Goal: Entertainment & Leisure: Consume media (video, audio)

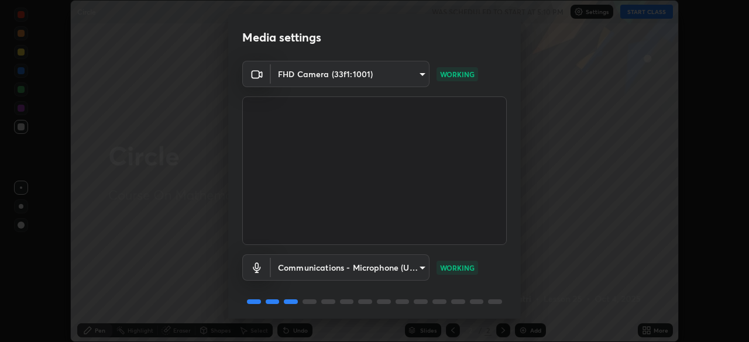
scroll to position [42, 0]
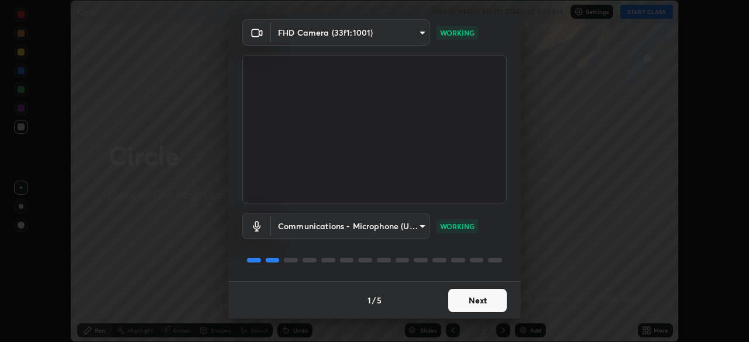
click at [468, 296] on button "Next" at bounding box center [477, 300] width 58 height 23
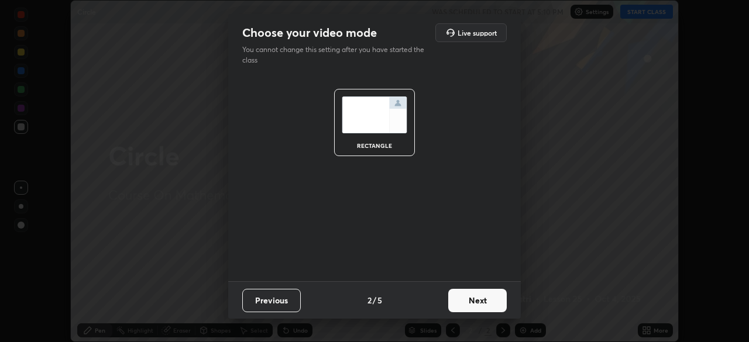
click at [470, 295] on button "Next" at bounding box center [477, 300] width 58 height 23
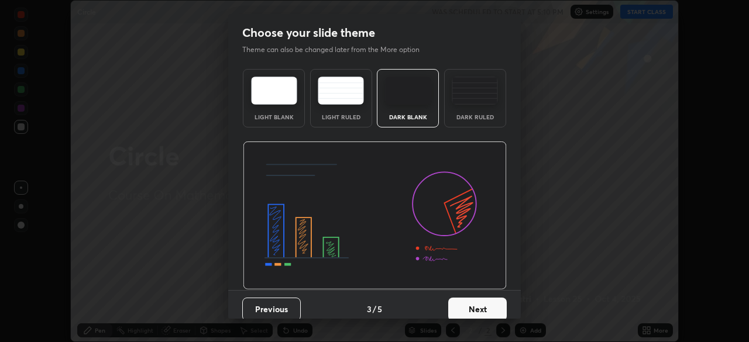
click at [475, 299] on button "Next" at bounding box center [477, 309] width 58 height 23
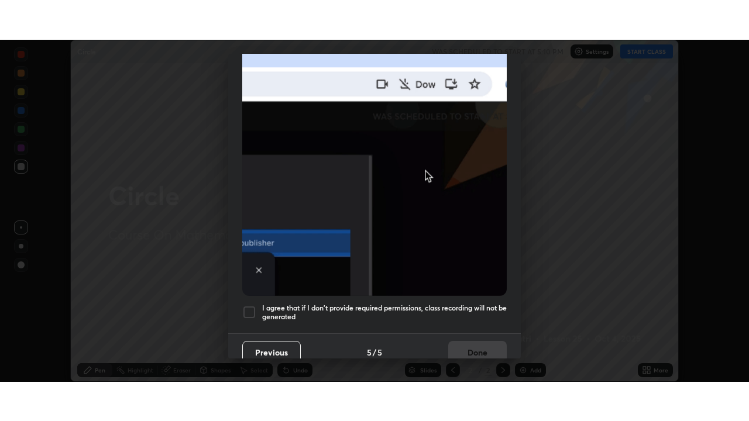
scroll to position [280, 0]
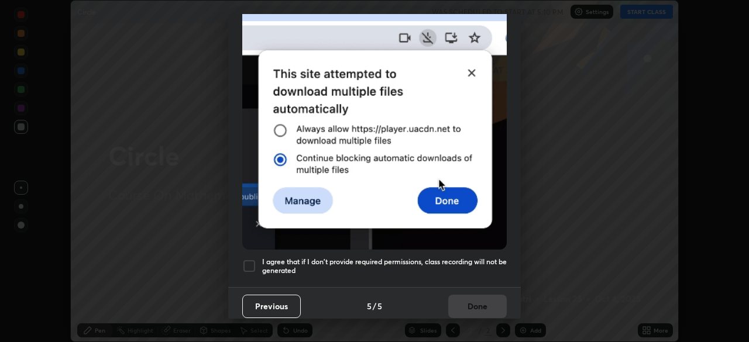
click at [411, 258] on h5 "I agree that if I don't provide required permissions, class recording will not …" at bounding box center [384, 266] width 244 height 18
click at [474, 302] on button "Done" at bounding box center [477, 306] width 58 height 23
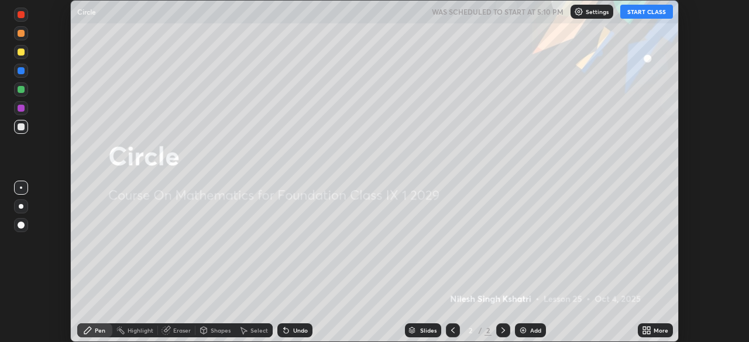
click at [525, 332] on img at bounding box center [522, 330] width 9 height 9
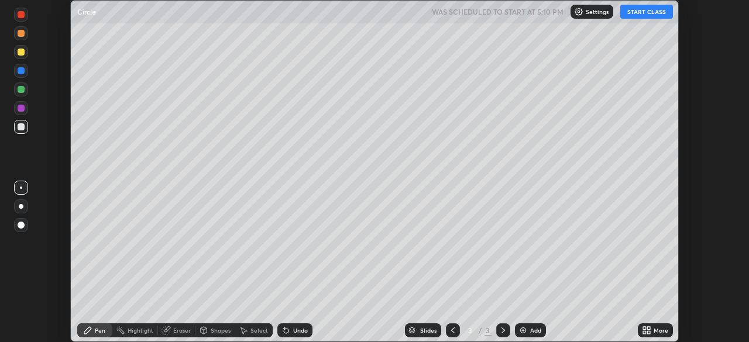
click at [648, 332] on icon at bounding box center [648, 332] width 3 height 3
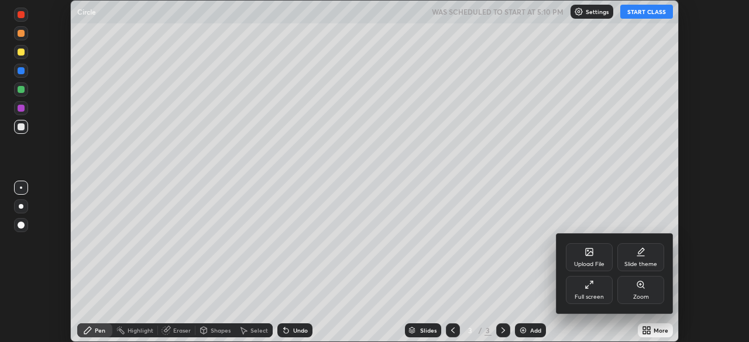
click at [585, 292] on div "Full screen" at bounding box center [588, 290] width 47 height 28
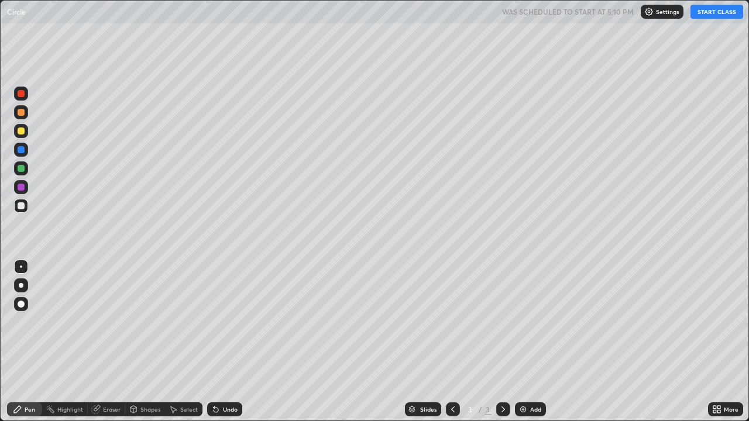
scroll to position [421, 749]
click at [705, 12] on button "START CLASS" at bounding box center [716, 12] width 53 height 14
click at [144, 342] on div "Shapes" at bounding box center [150, 409] width 20 height 6
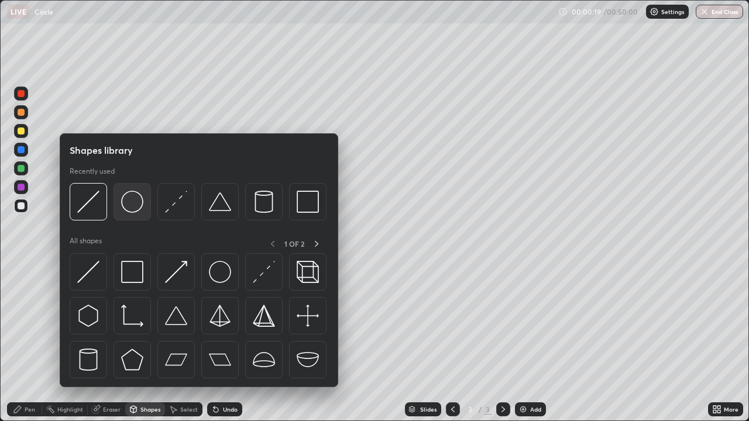
click at [135, 206] on img at bounding box center [132, 202] width 22 height 22
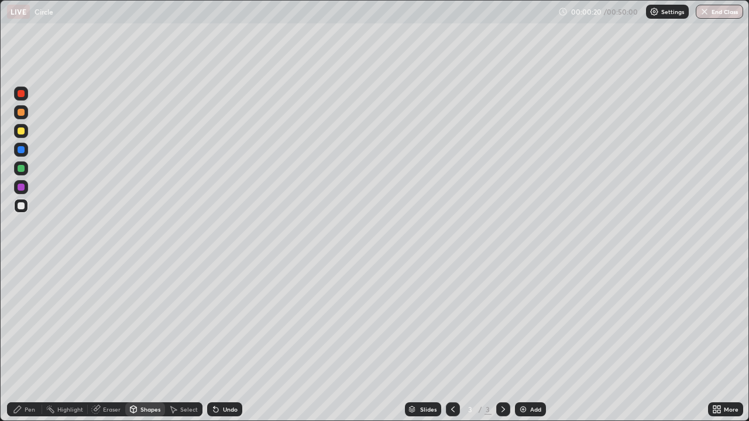
click at [22, 94] on div at bounding box center [21, 93] width 7 height 7
click at [22, 135] on div at bounding box center [21, 131] width 14 height 14
click at [22, 168] on div at bounding box center [21, 168] width 7 height 7
click at [146, 342] on div "Shapes" at bounding box center [150, 409] width 20 height 6
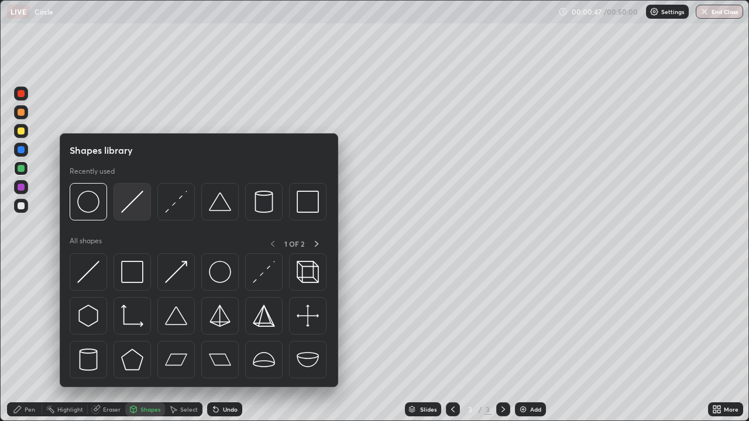
click at [127, 200] on img at bounding box center [132, 202] width 22 height 22
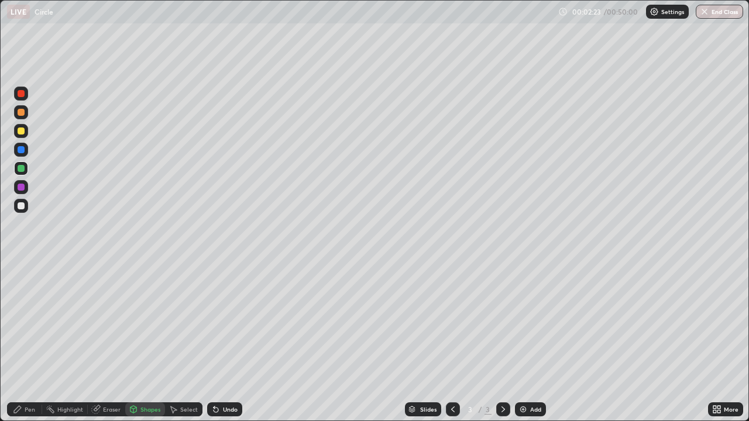
click at [19, 149] on div at bounding box center [21, 149] width 7 height 7
click at [22, 342] on icon at bounding box center [17, 409] width 9 height 9
click at [101, 342] on div "Eraser" at bounding box center [106, 409] width 37 height 14
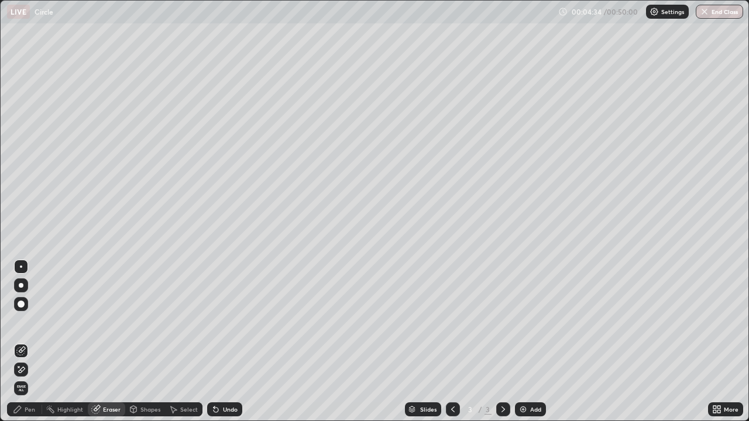
click at [27, 342] on div "Pen" at bounding box center [24, 409] width 35 height 14
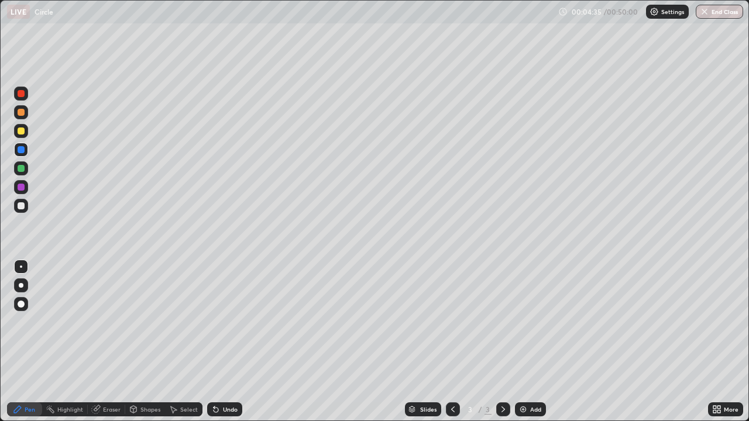
click at [20, 210] on div at bounding box center [21, 206] width 14 height 14
click at [525, 342] on img at bounding box center [522, 409] width 9 height 9
click at [132, 342] on icon at bounding box center [133, 409] width 6 height 7
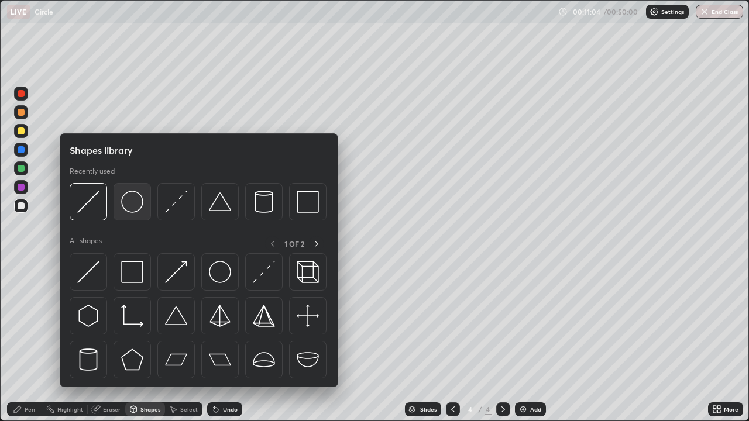
click at [129, 205] on img at bounding box center [132, 202] width 22 height 22
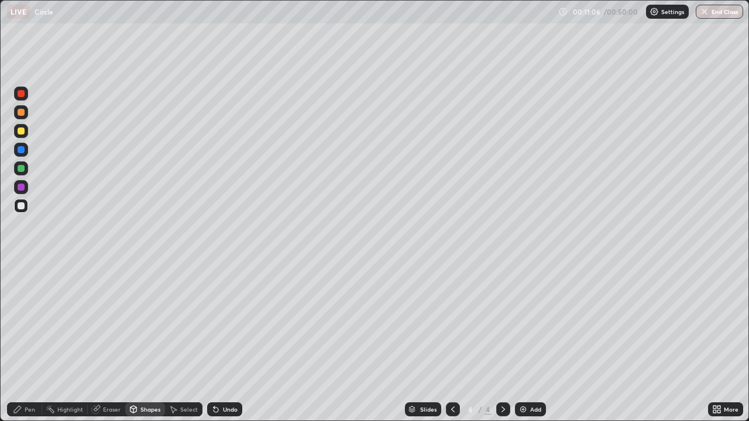
click at [22, 95] on div at bounding box center [21, 93] width 7 height 7
click at [22, 207] on div at bounding box center [21, 205] width 7 height 7
click at [21, 133] on div at bounding box center [21, 130] width 7 height 7
click at [137, 342] on icon at bounding box center [133, 409] width 9 height 9
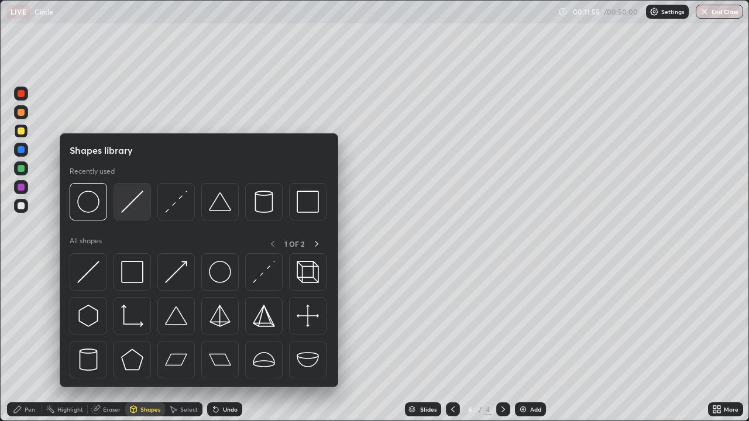
click at [136, 205] on img at bounding box center [132, 202] width 22 height 22
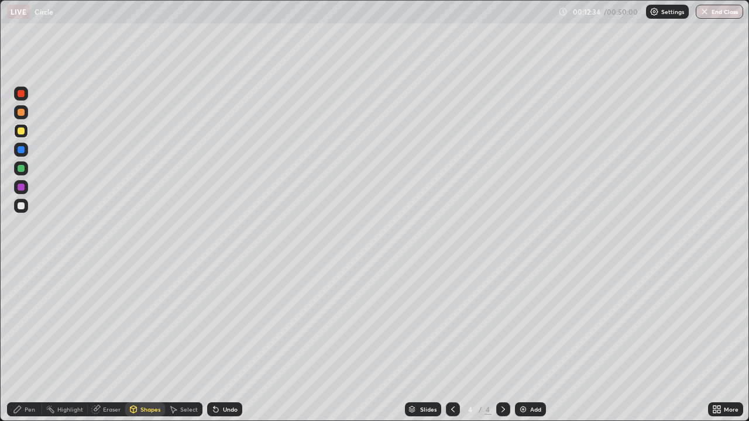
click at [19, 167] on div at bounding box center [21, 168] width 7 height 7
click at [27, 342] on div "Pen" at bounding box center [30, 409] width 11 height 6
click at [19, 208] on div at bounding box center [21, 205] width 7 height 7
click at [225, 342] on div "Undo" at bounding box center [230, 409] width 15 height 6
click at [224, 342] on div "Undo" at bounding box center [230, 409] width 15 height 6
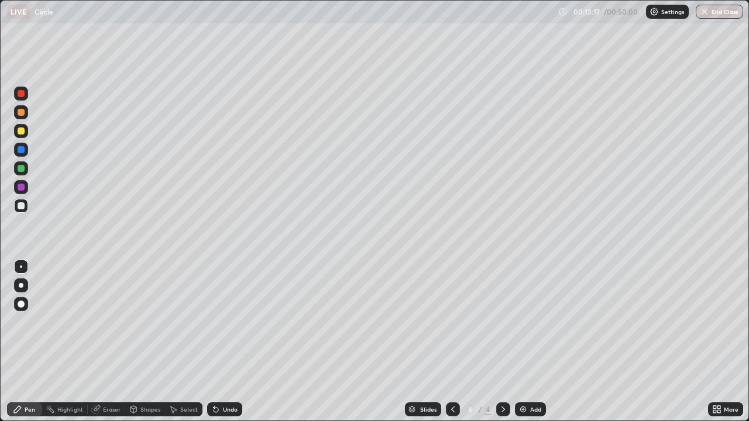
click at [223, 342] on div "Undo" at bounding box center [230, 409] width 15 height 6
click at [530, 342] on div "Add" at bounding box center [535, 409] width 11 height 6
click at [140, 342] on div "Shapes" at bounding box center [150, 409] width 20 height 6
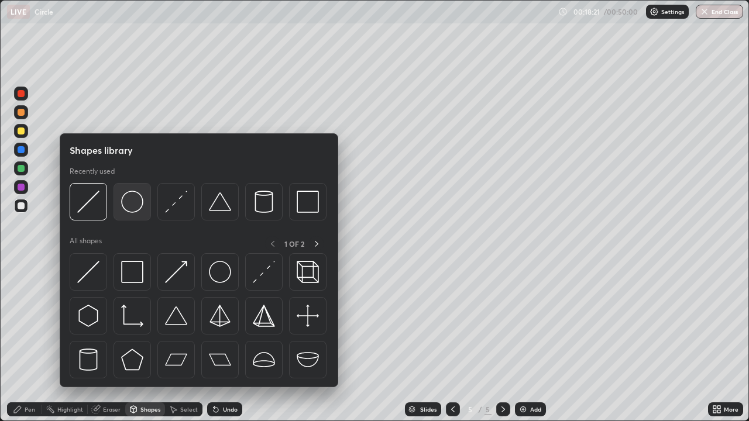
click at [130, 206] on img at bounding box center [132, 202] width 22 height 22
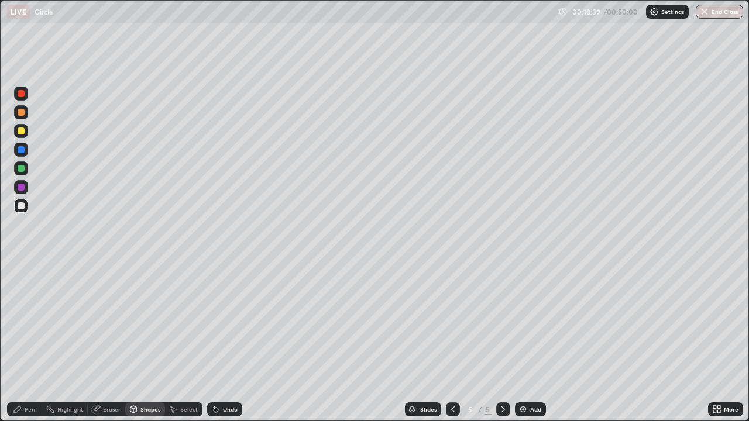
click at [22, 342] on div "Pen" at bounding box center [24, 409] width 35 height 14
click at [140, 342] on div "Shapes" at bounding box center [145, 409] width 40 height 14
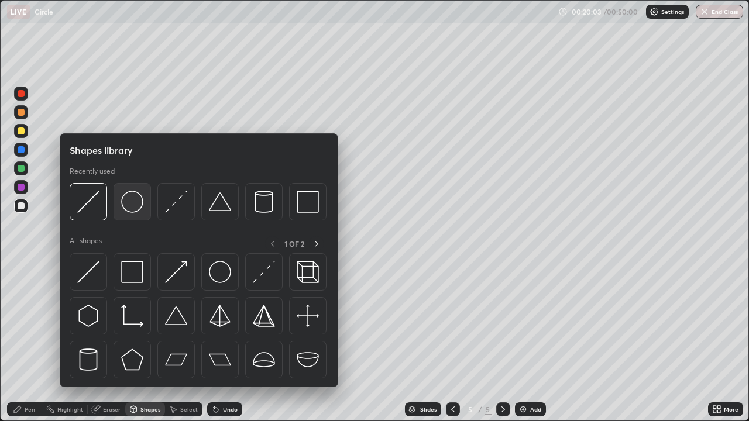
click at [131, 201] on img at bounding box center [132, 202] width 22 height 22
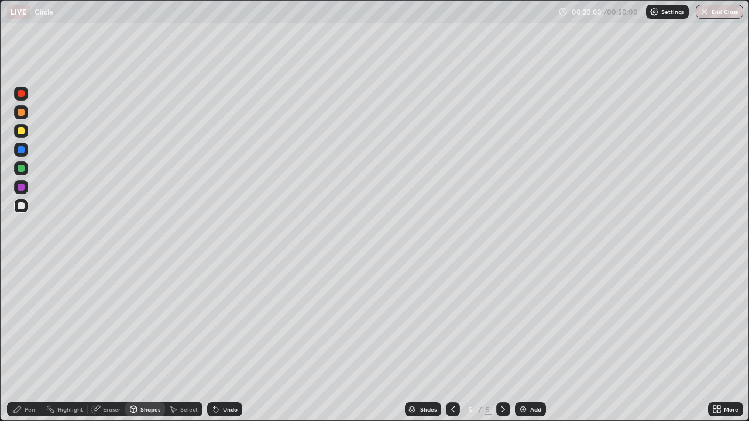
click at [19, 96] on div at bounding box center [21, 93] width 7 height 7
click at [144, 342] on div "Shapes" at bounding box center [150, 409] width 20 height 6
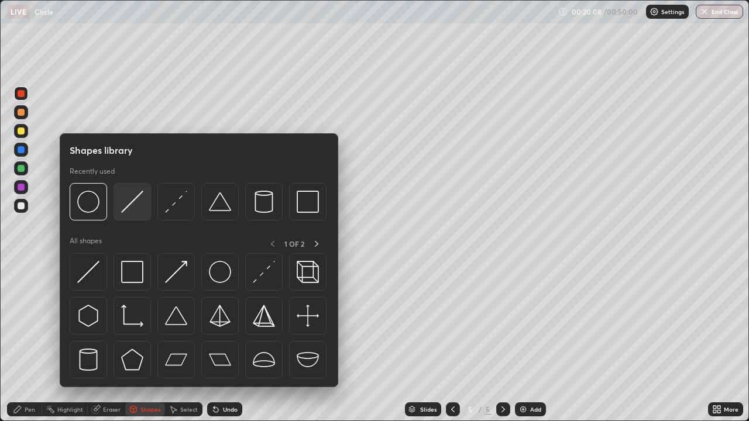
click at [123, 202] on img at bounding box center [132, 202] width 22 height 22
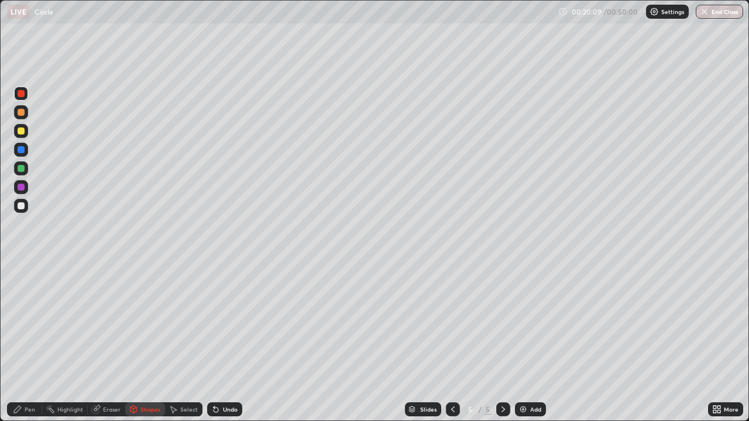
click at [22, 130] on div at bounding box center [21, 130] width 7 height 7
click at [109, 342] on div "Eraser" at bounding box center [112, 409] width 18 height 6
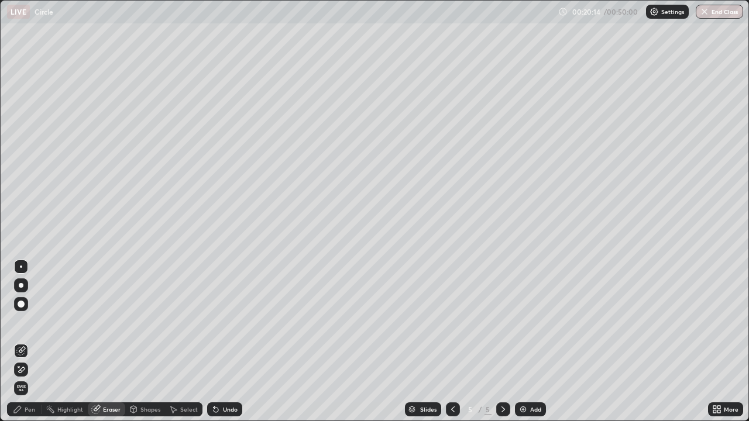
click at [142, 342] on div "Shapes" at bounding box center [150, 409] width 20 height 6
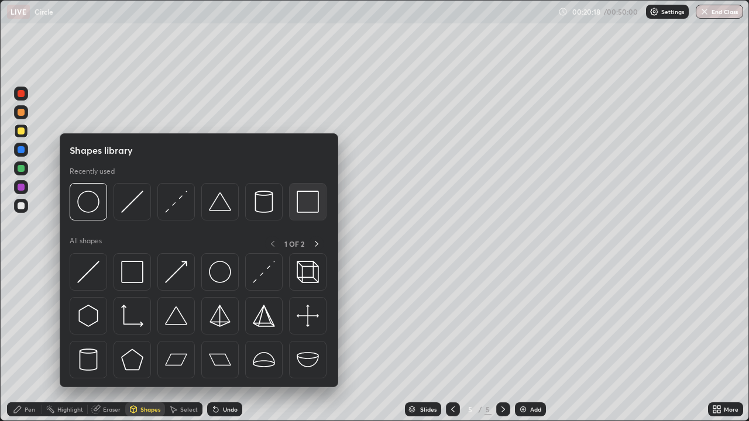
click at [303, 198] on img at bounding box center [307, 202] width 22 height 22
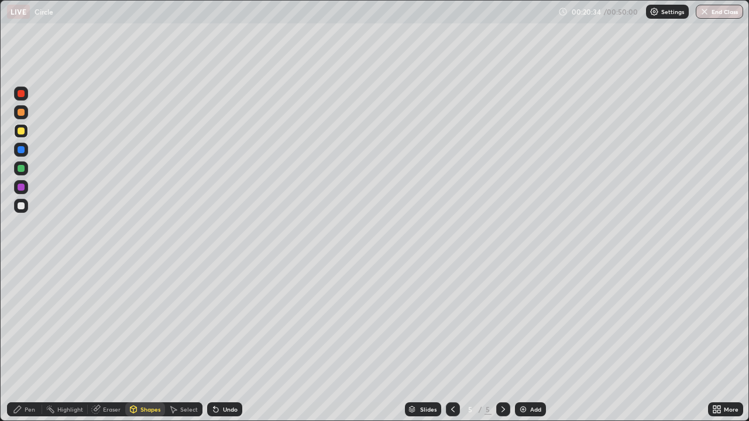
click at [21, 342] on icon at bounding box center [17, 409] width 9 height 9
click at [20, 130] on div at bounding box center [21, 130] width 7 height 7
click at [524, 342] on img at bounding box center [522, 409] width 9 height 9
click at [24, 205] on div at bounding box center [21, 205] width 7 height 7
click at [100, 342] on div "Eraser" at bounding box center [106, 409] width 37 height 14
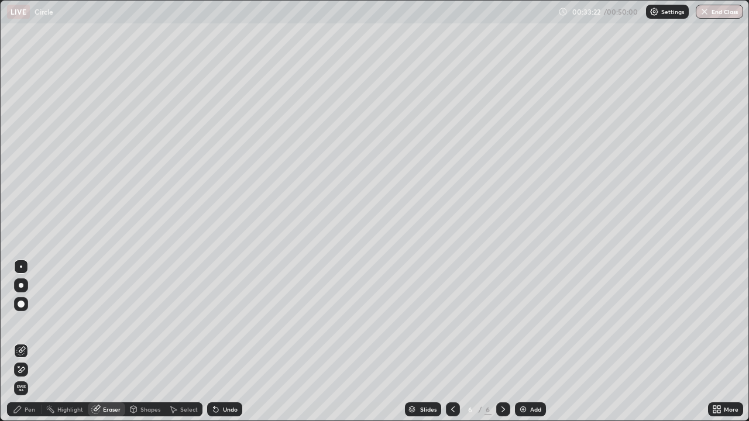
click at [18, 305] on div at bounding box center [21, 304] width 7 height 7
click at [20, 267] on div at bounding box center [21, 266] width 2 height 2
click at [13, 342] on icon at bounding box center [17, 409] width 9 height 9
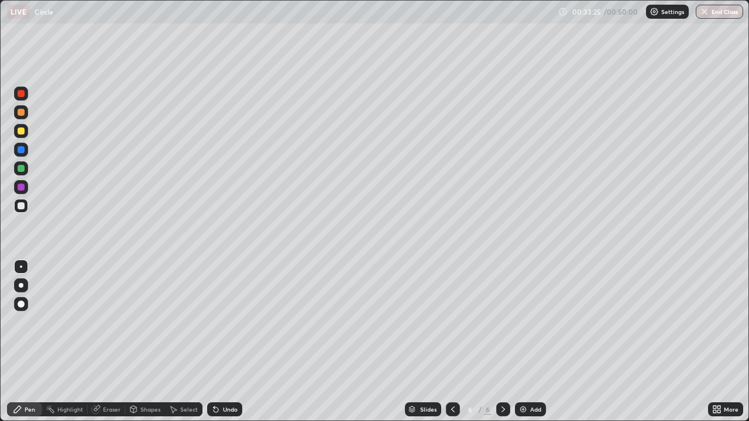
click at [16, 205] on div at bounding box center [21, 206] width 14 height 14
click at [715, 11] on button "End Class" at bounding box center [719, 12] width 46 height 14
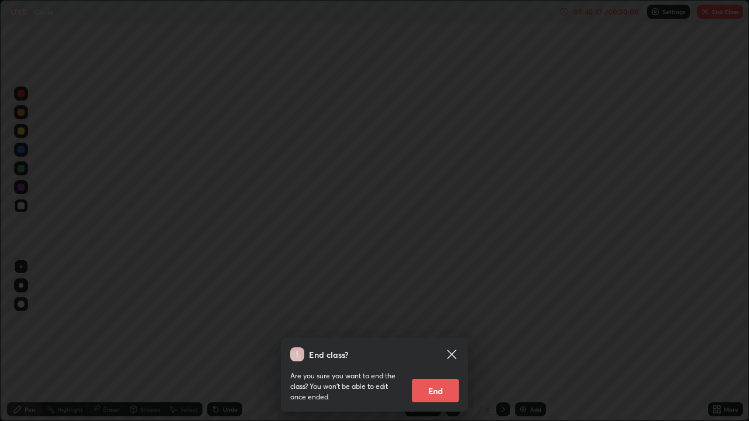
click at [442, 342] on button "End" at bounding box center [435, 390] width 47 height 23
